Goal: Task Accomplishment & Management: Manage account settings

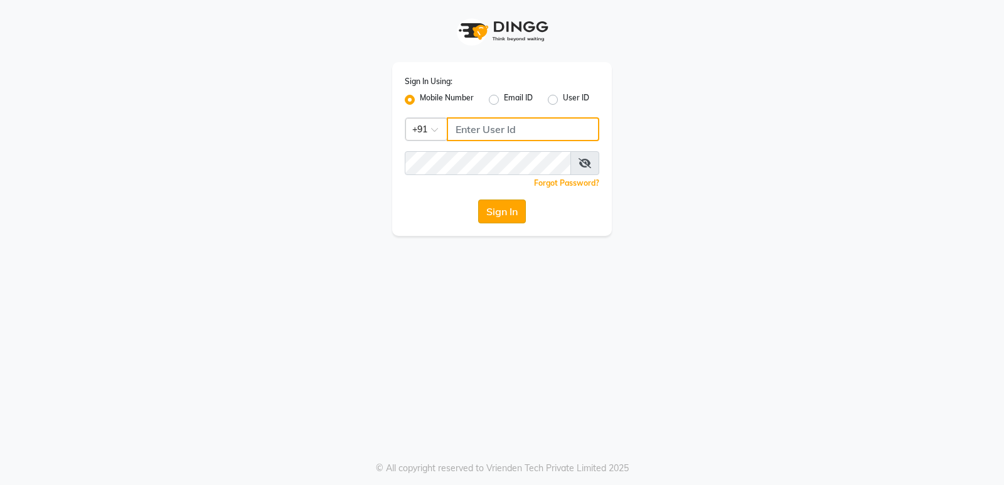
type input "8623828860"
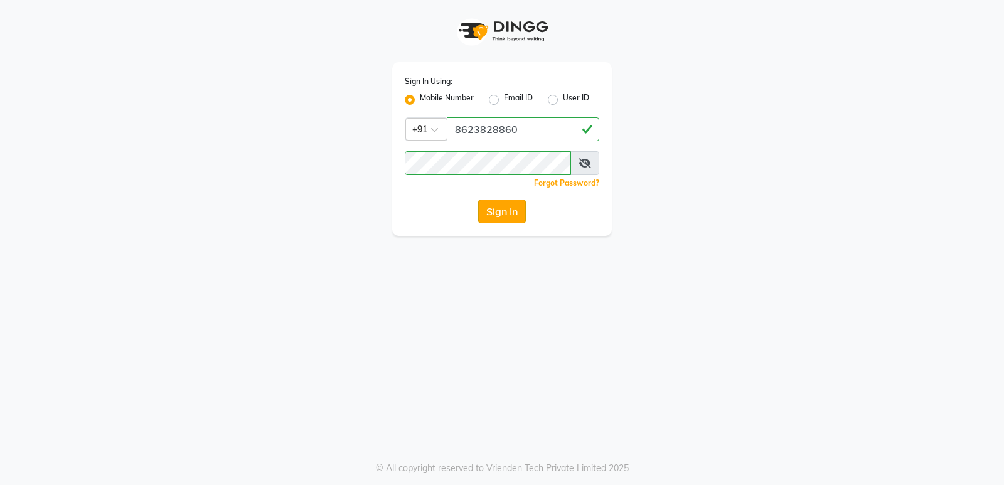
click at [523, 209] on button "Sign In" at bounding box center [502, 212] width 48 height 24
